Goal: Task Accomplishment & Management: Manage account settings

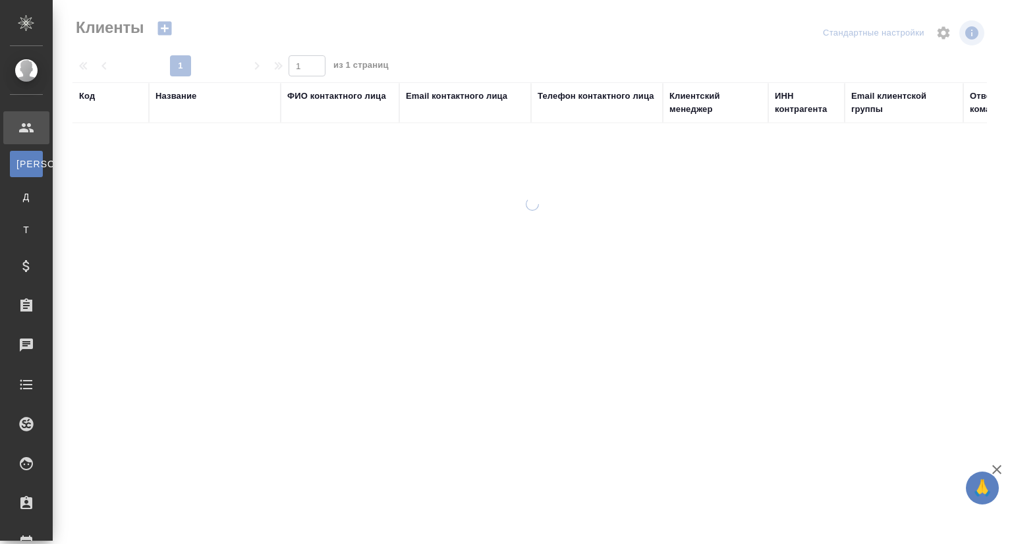
select select "RU"
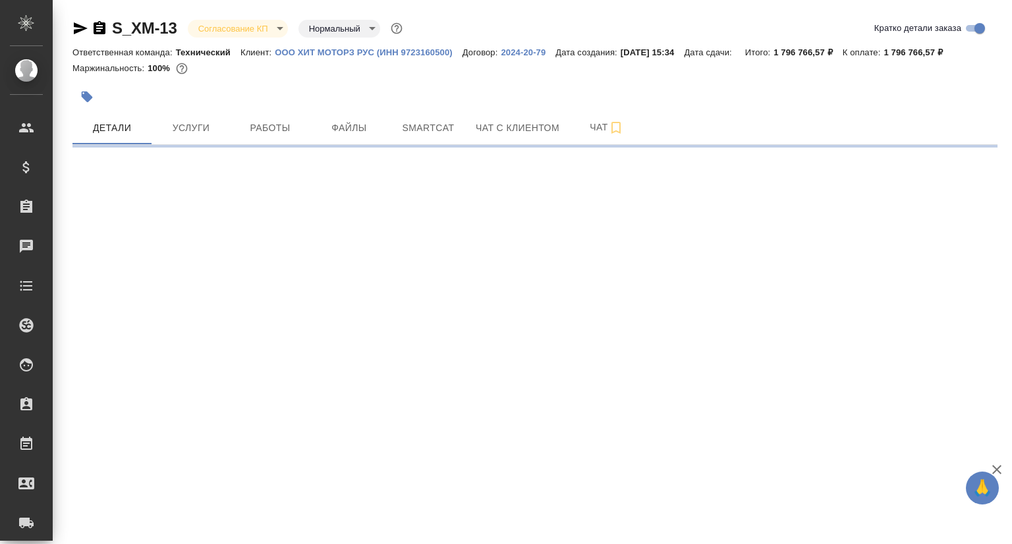
select select "RU"
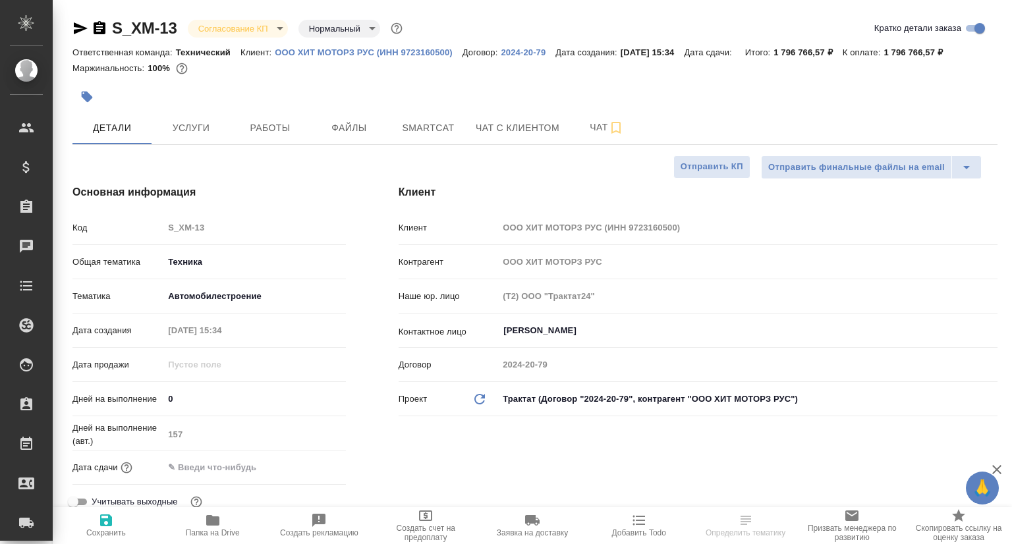
type textarea "x"
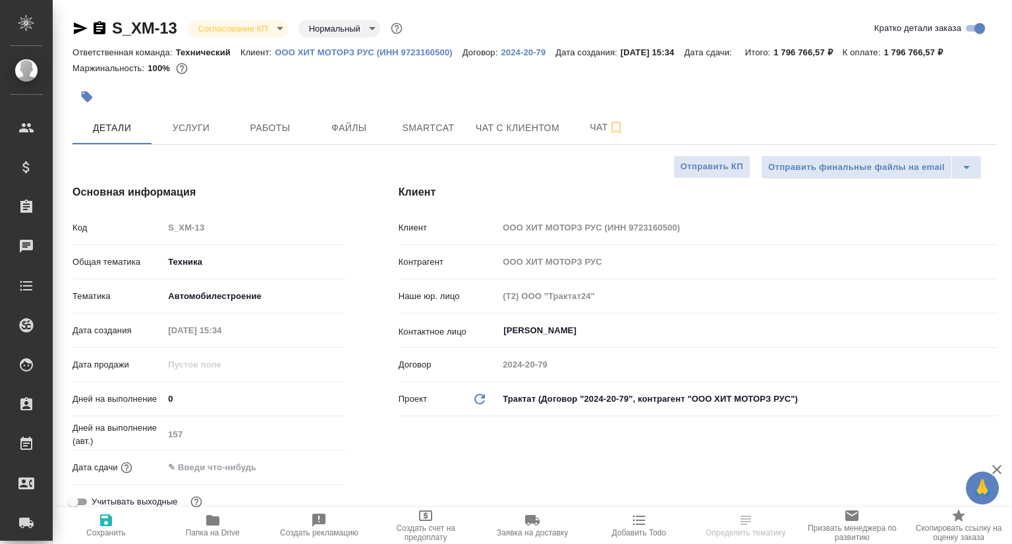
type textarea "x"
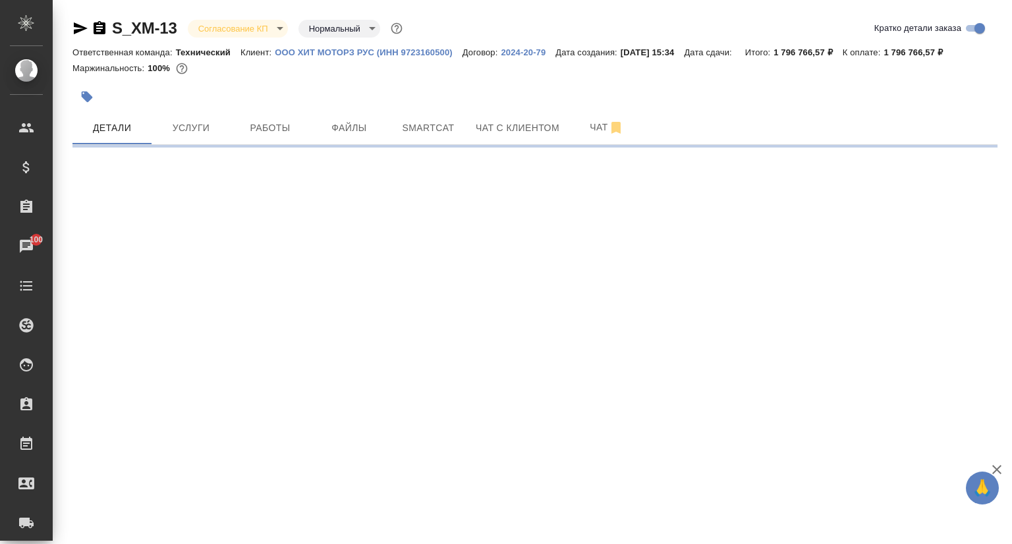
select select "RU"
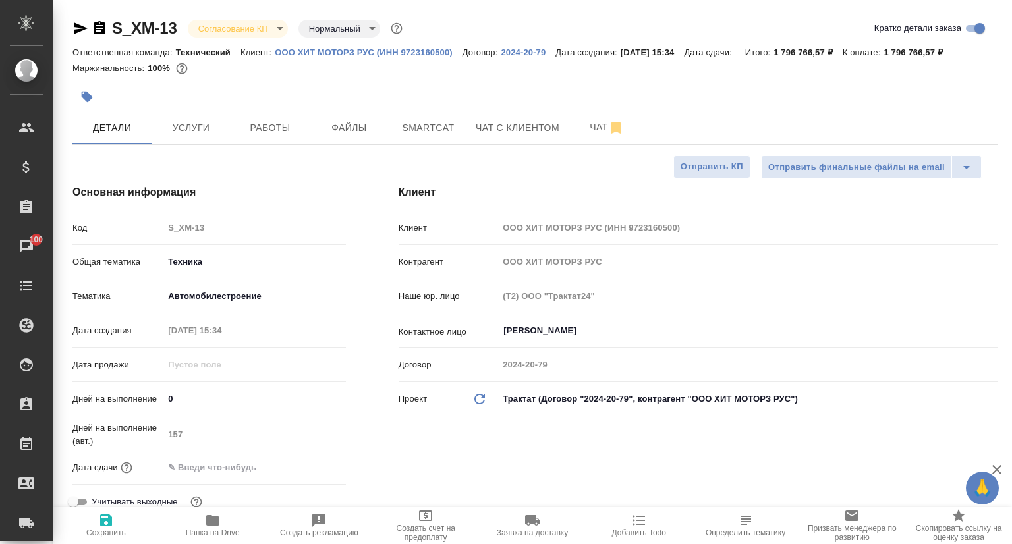
type textarea "x"
